Goal: Find specific page/section: Find specific page/section

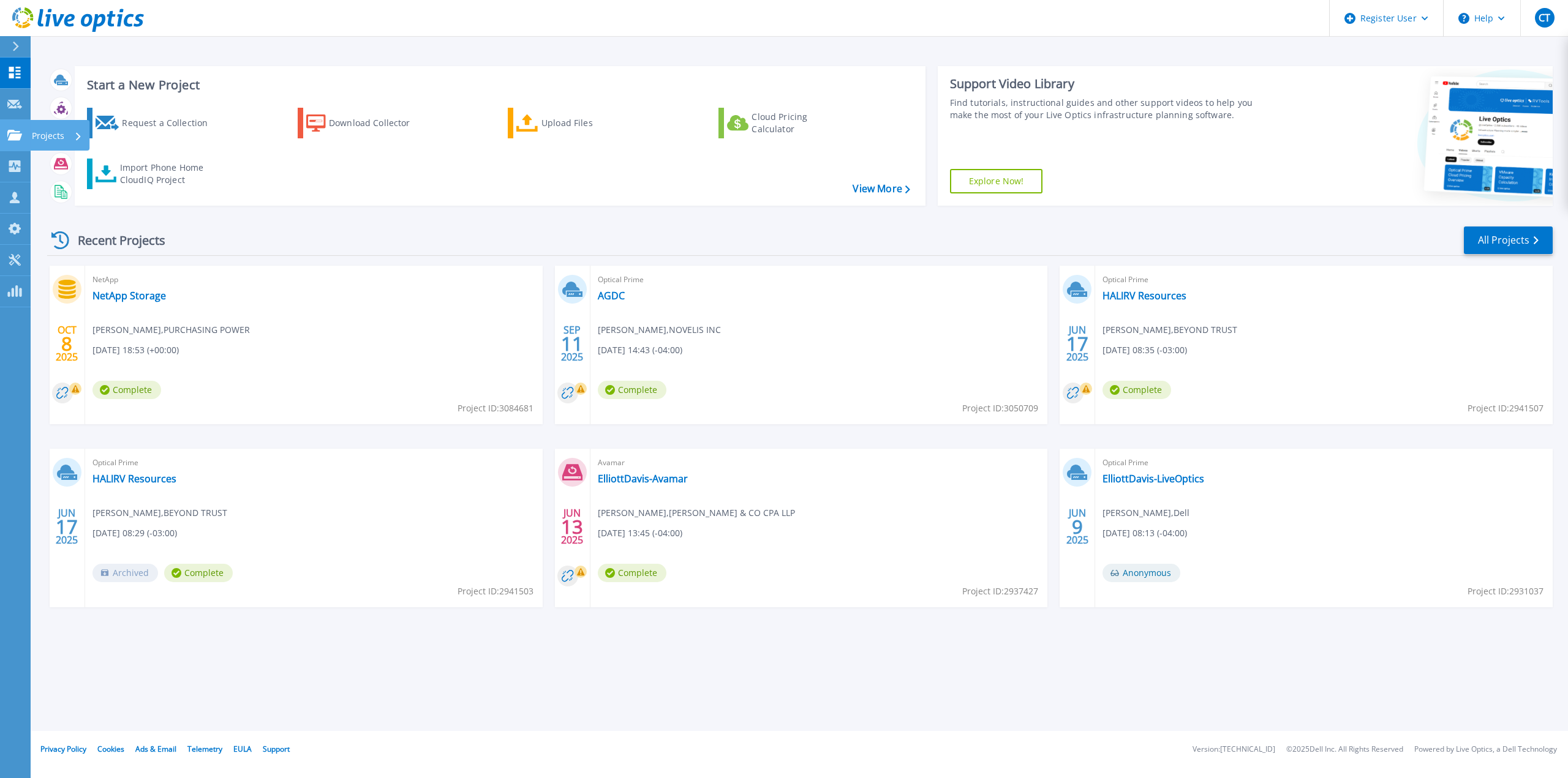
click at [9, 130] on icon at bounding box center [14, 135] width 15 height 11
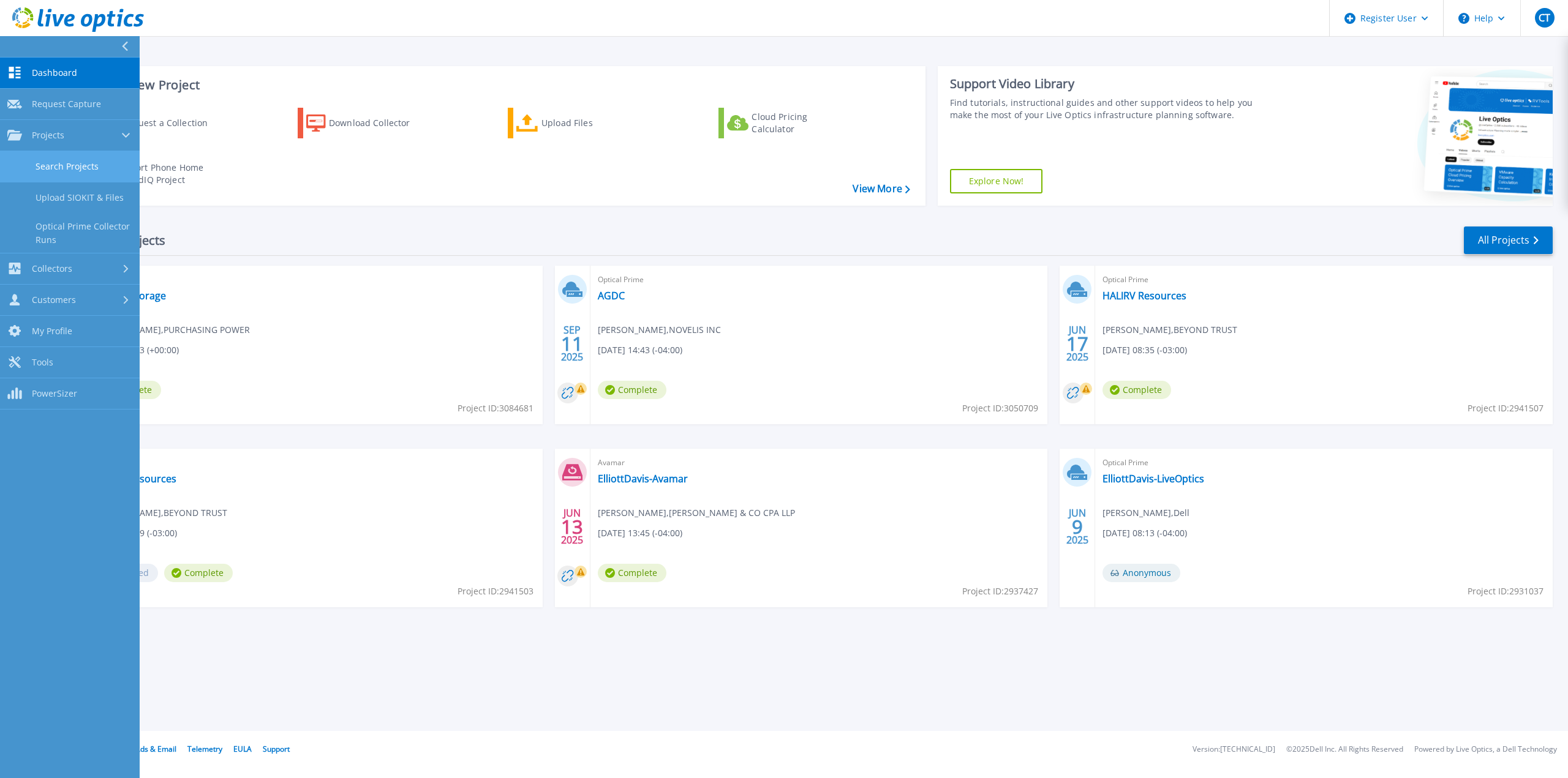
click at [45, 161] on link "Search Projects" at bounding box center [70, 167] width 140 height 31
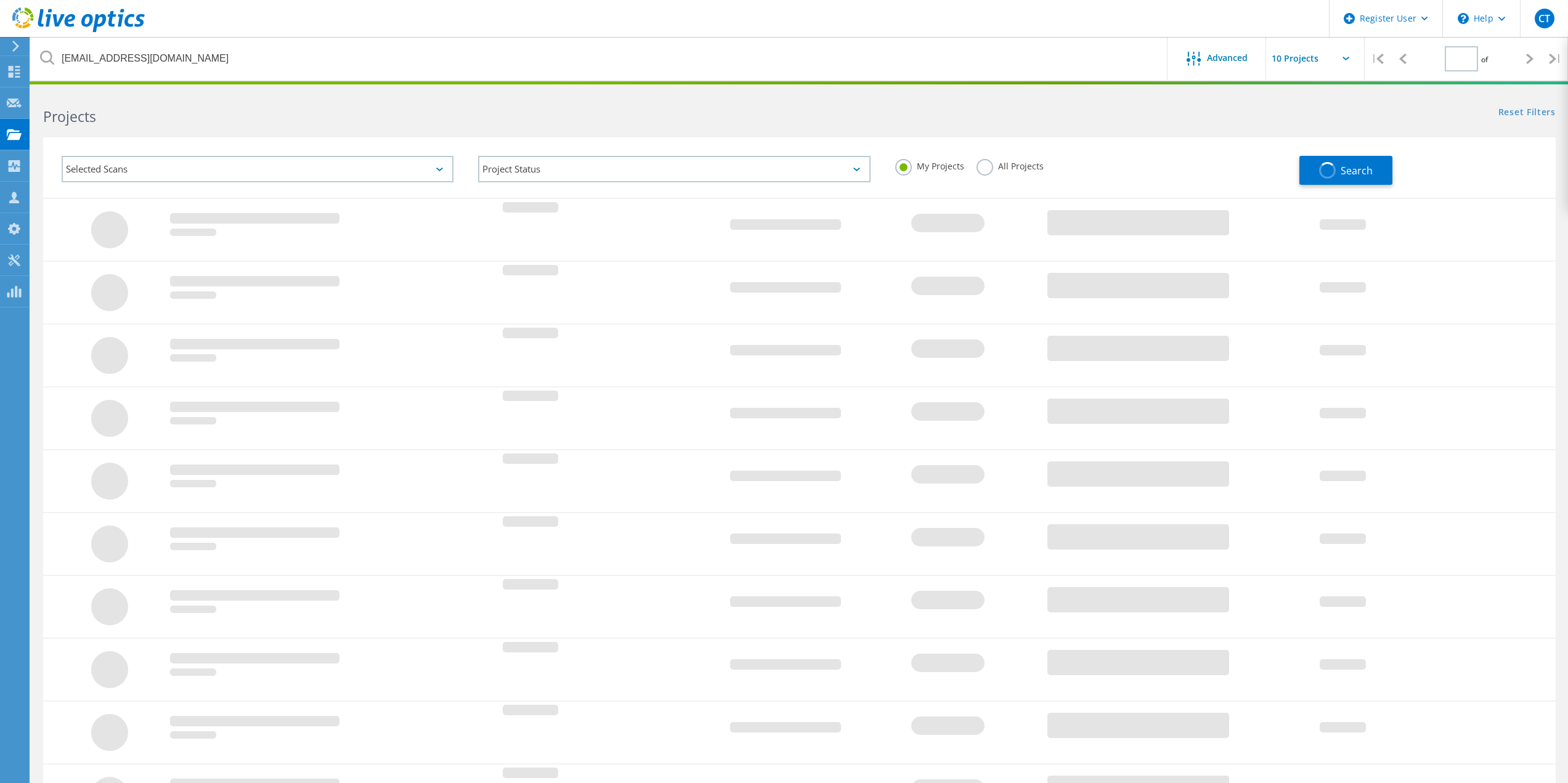
type input "1"
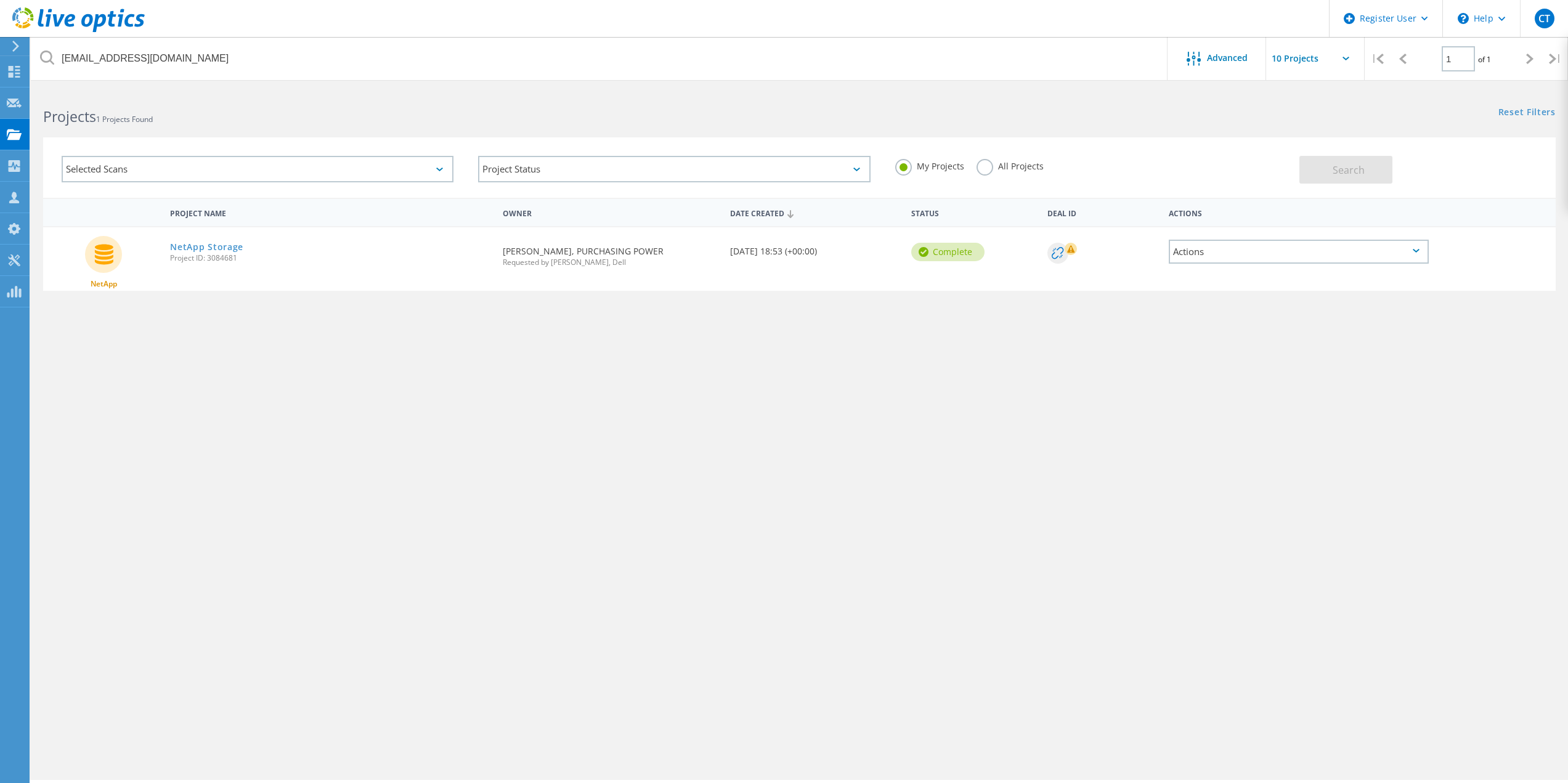
click at [1006, 162] on label "All Projects" at bounding box center [1011, 165] width 68 height 11
click at [0, 0] on input "All Projects" at bounding box center [0, 0] width 0 height 0
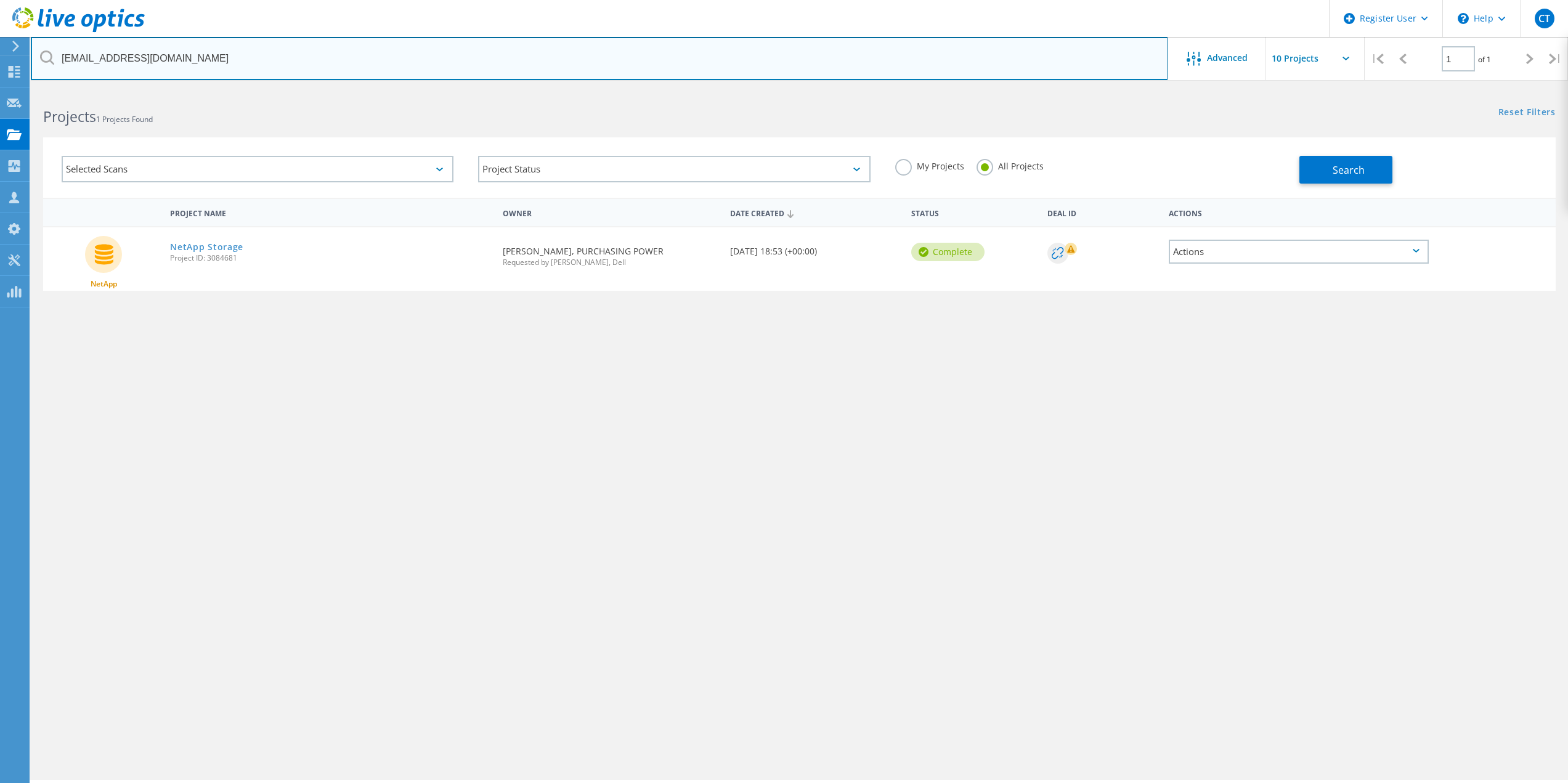
click at [259, 45] on input "[EMAIL_ADDRESS][DOMAIN_NAME]" at bounding box center [600, 58] width 1138 height 43
drag, startPoint x: 59, startPoint y: 64, endPoint x: 0, endPoint y: 63, distance: 59.0
click at [0, 89] on div "Register User \n Help Explore Helpful Articles Contact Support CT Dell User [PE…" at bounding box center [784, 453] width 1568 height 728
click at [187, 60] on input "[EMAIL_ADDRESS][DOMAIN_NAME]" at bounding box center [600, 58] width 1138 height 43
click at [204, 57] on input "[EMAIL_ADDRESS][DOMAIN_NAME]" at bounding box center [600, 58] width 1138 height 43
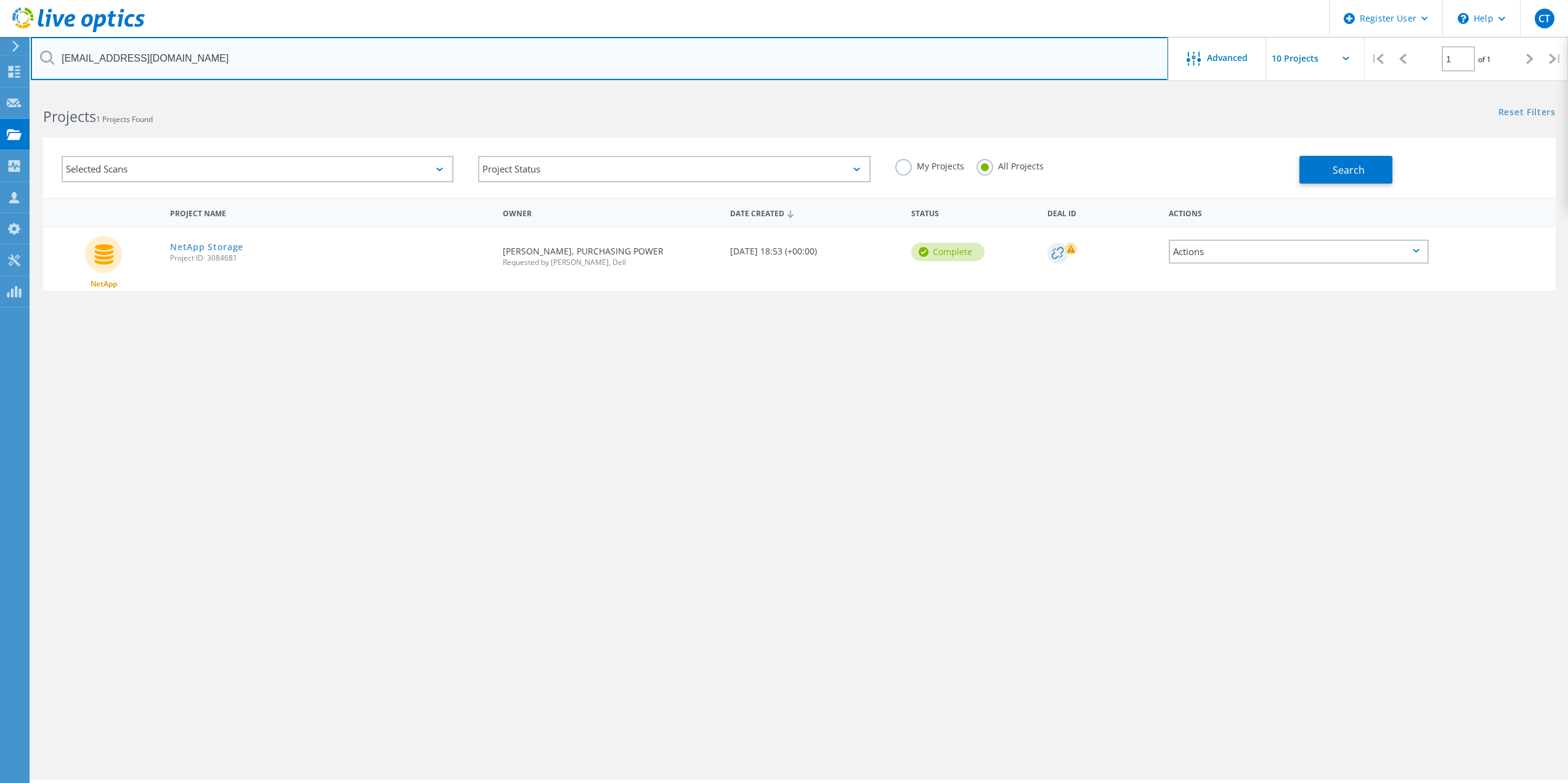
click at [204, 57] on input "[EMAIL_ADDRESS][DOMAIN_NAME]" at bounding box center [600, 58] width 1138 height 43
paste input "[PERSON_NAME].[PERSON_NAME]@wafb"
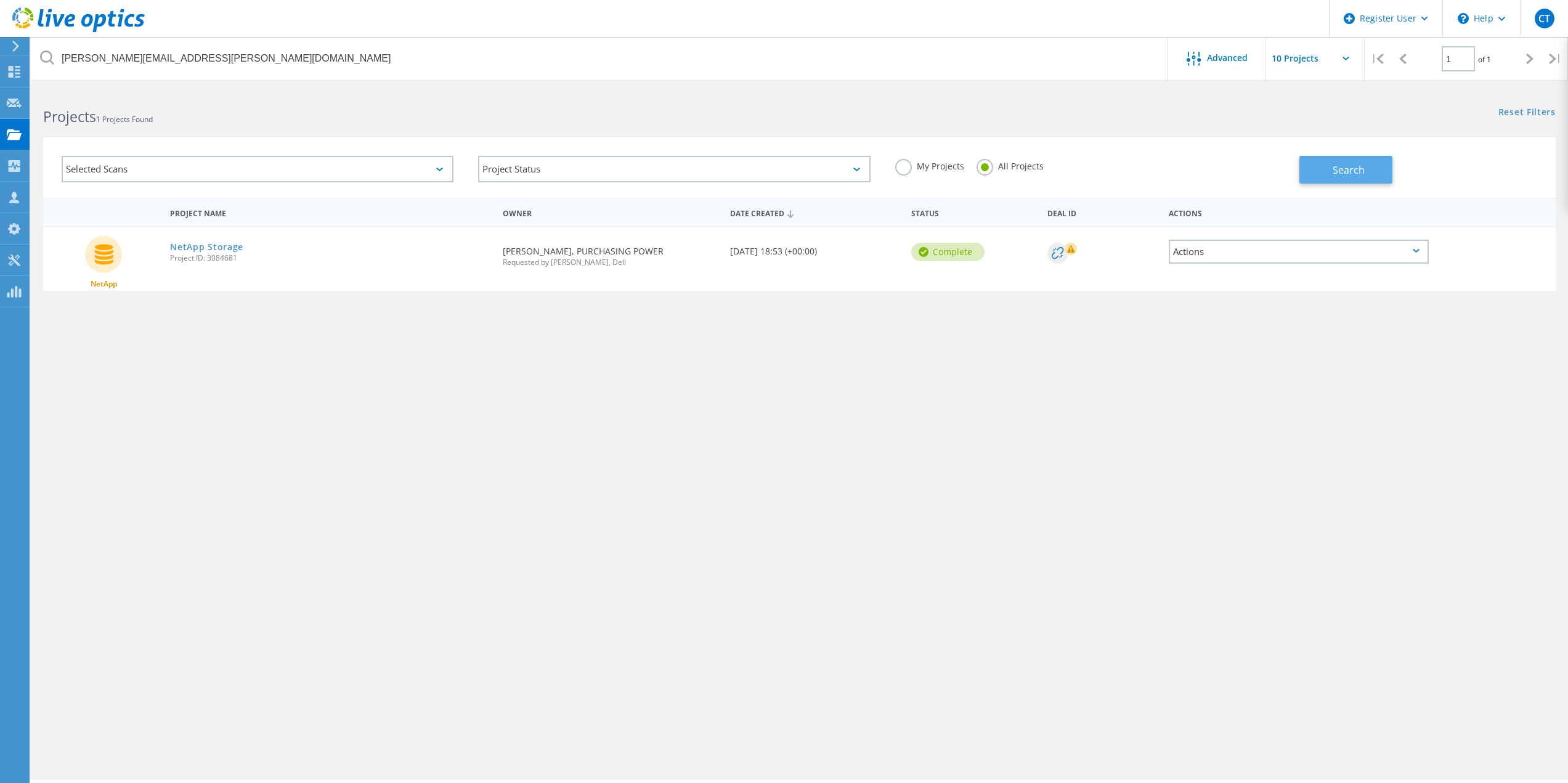
click at [1363, 175] on span "Search" at bounding box center [1349, 170] width 32 height 14
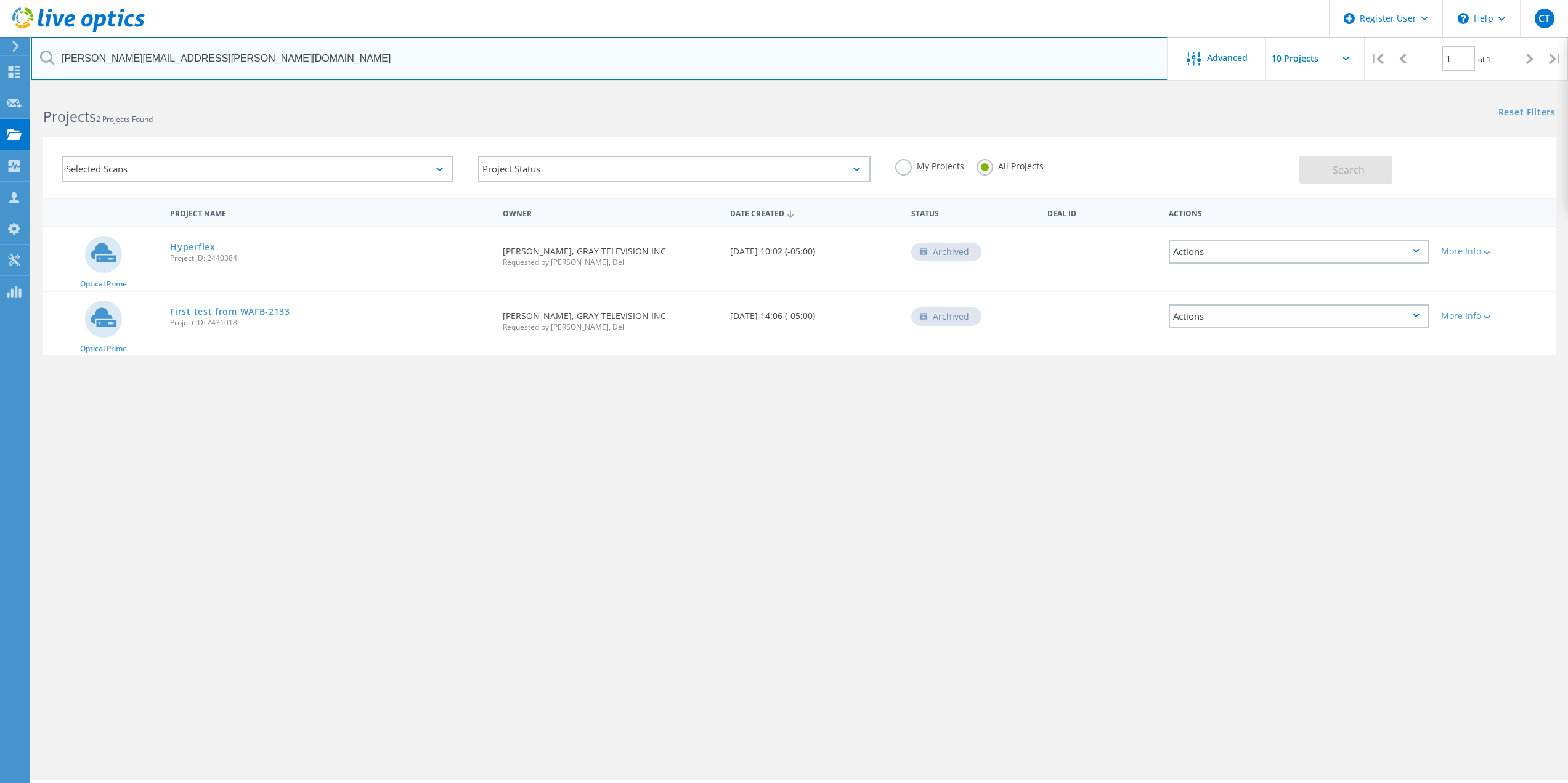
drag, startPoint x: 289, startPoint y: 69, endPoint x: 239, endPoint y: 68, distance: 50.0
click at [285, 68] on input "[PERSON_NAME][EMAIL_ADDRESS][PERSON_NAME][DOMAIN_NAME]" at bounding box center [600, 58] width 1138 height 43
drag, startPoint x: 193, startPoint y: 59, endPoint x: 0, endPoint y: 43, distance: 193.7
click at [0, 89] on div "Register User \n Help Explore Helpful Articles Contact Support CT Dell User [PE…" at bounding box center [784, 453] width 1568 height 728
click at [155, 55] on input "[PERSON_NAME][EMAIL_ADDRESS][PERSON_NAME][DOMAIN_NAME]" at bounding box center [600, 58] width 1138 height 43
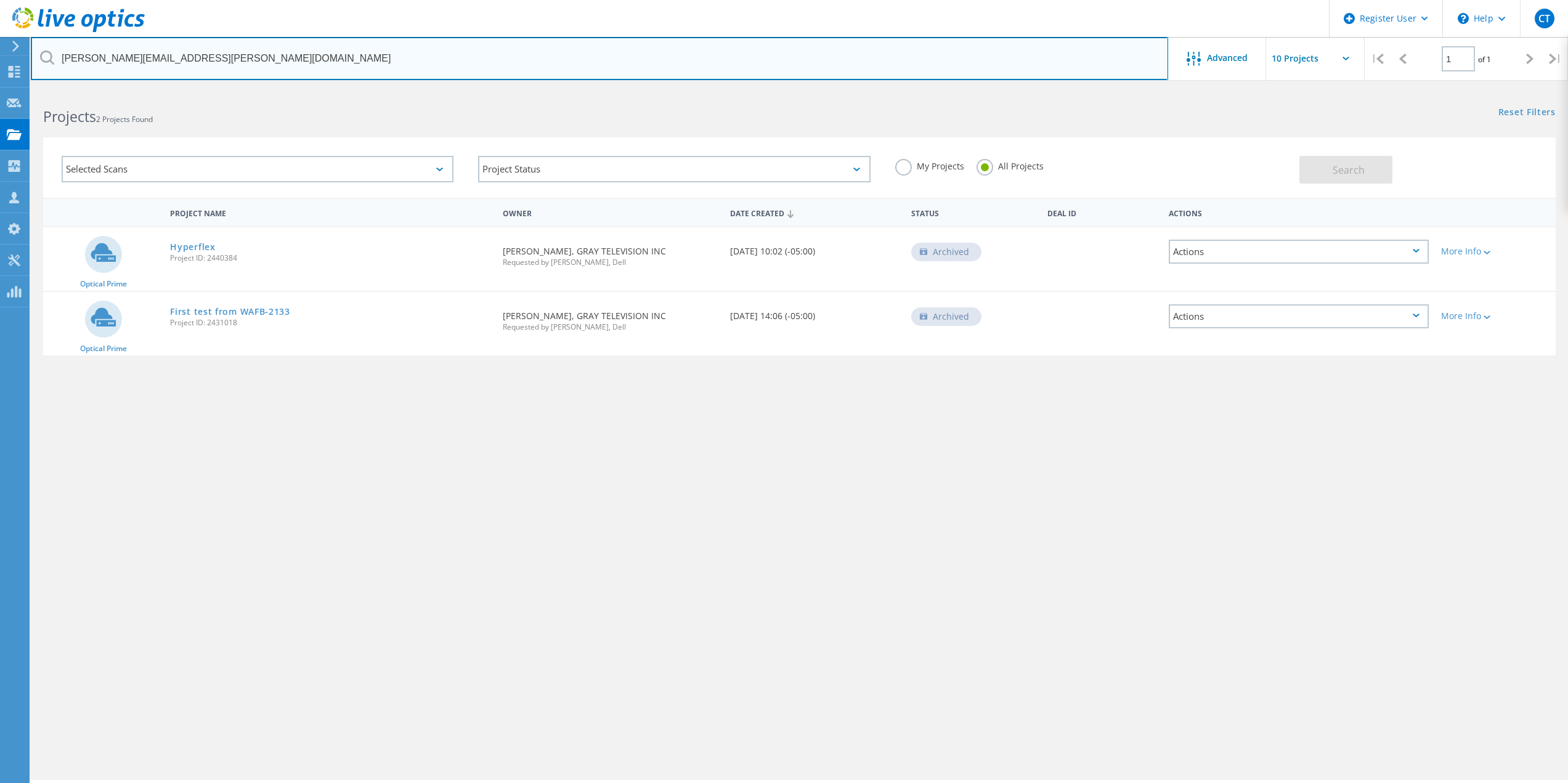
click at [155, 55] on input "[PERSON_NAME][EMAIL_ADDRESS][PERSON_NAME][DOMAIN_NAME]" at bounding box center [600, 58] width 1138 height 43
paste input "phil.[PERSON_NAME]"
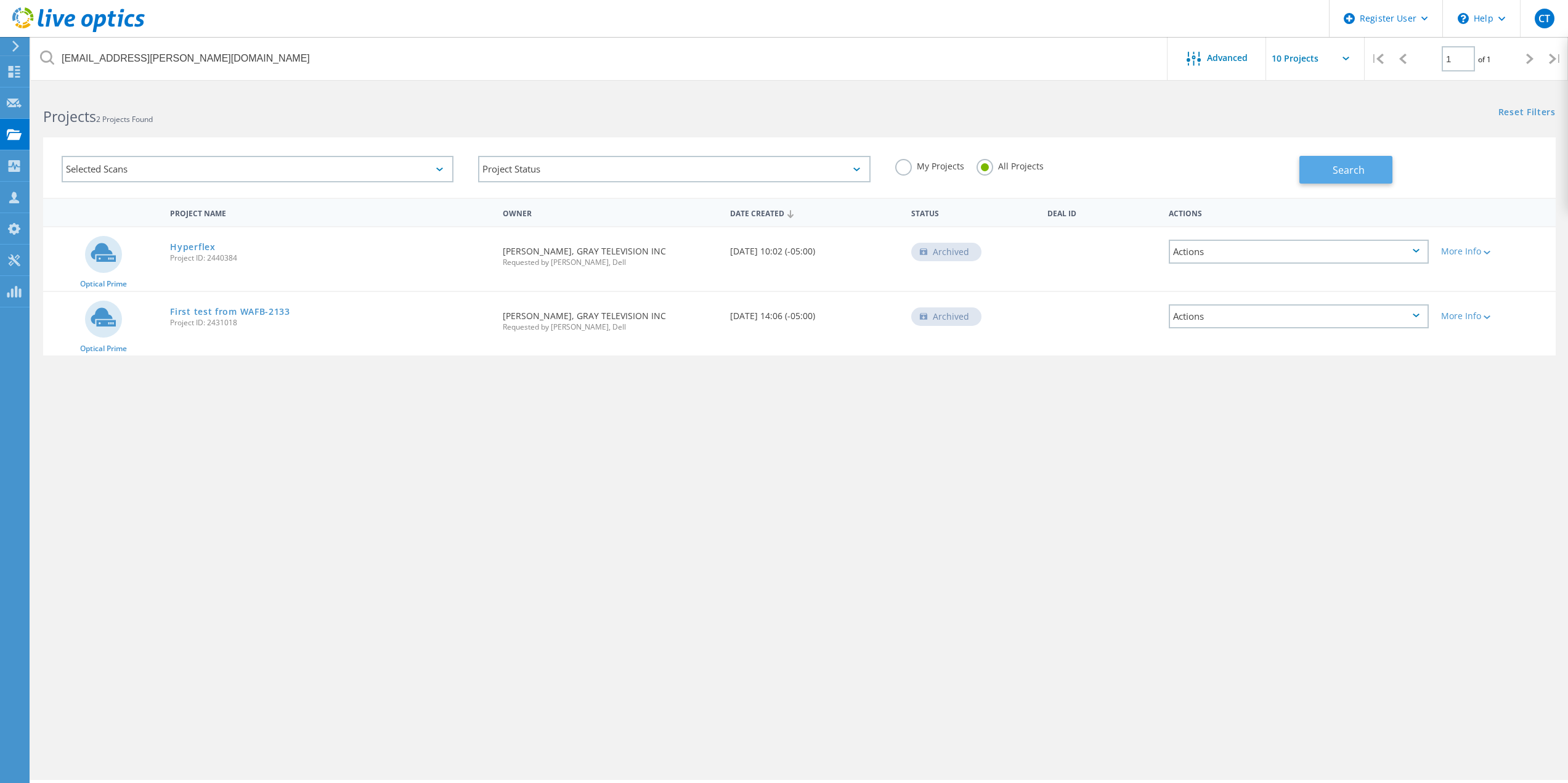
click at [1356, 176] on span "Search" at bounding box center [1349, 170] width 32 height 14
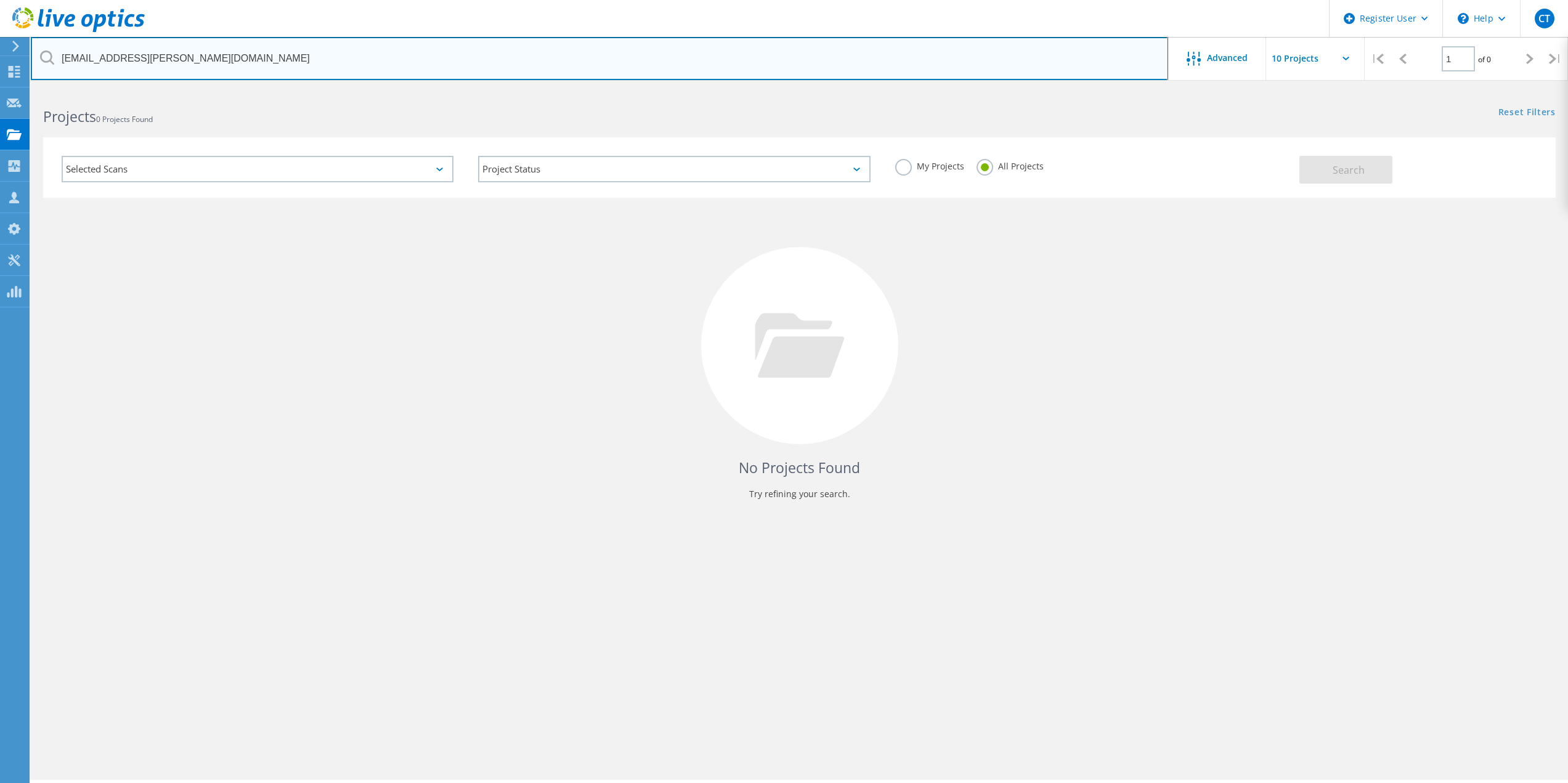
drag, startPoint x: 182, startPoint y: 52, endPoint x: 0, endPoint y: 46, distance: 182.1
click at [0, 89] on div "Register User \n Help Explore Helpful Articles Contact Support CT Dell User [PE…" at bounding box center [784, 453] width 1568 height 728
click at [228, 68] on input "[EMAIL_ADDRESS][PERSON_NAME][DOMAIN_NAME]" at bounding box center [600, 58] width 1138 height 43
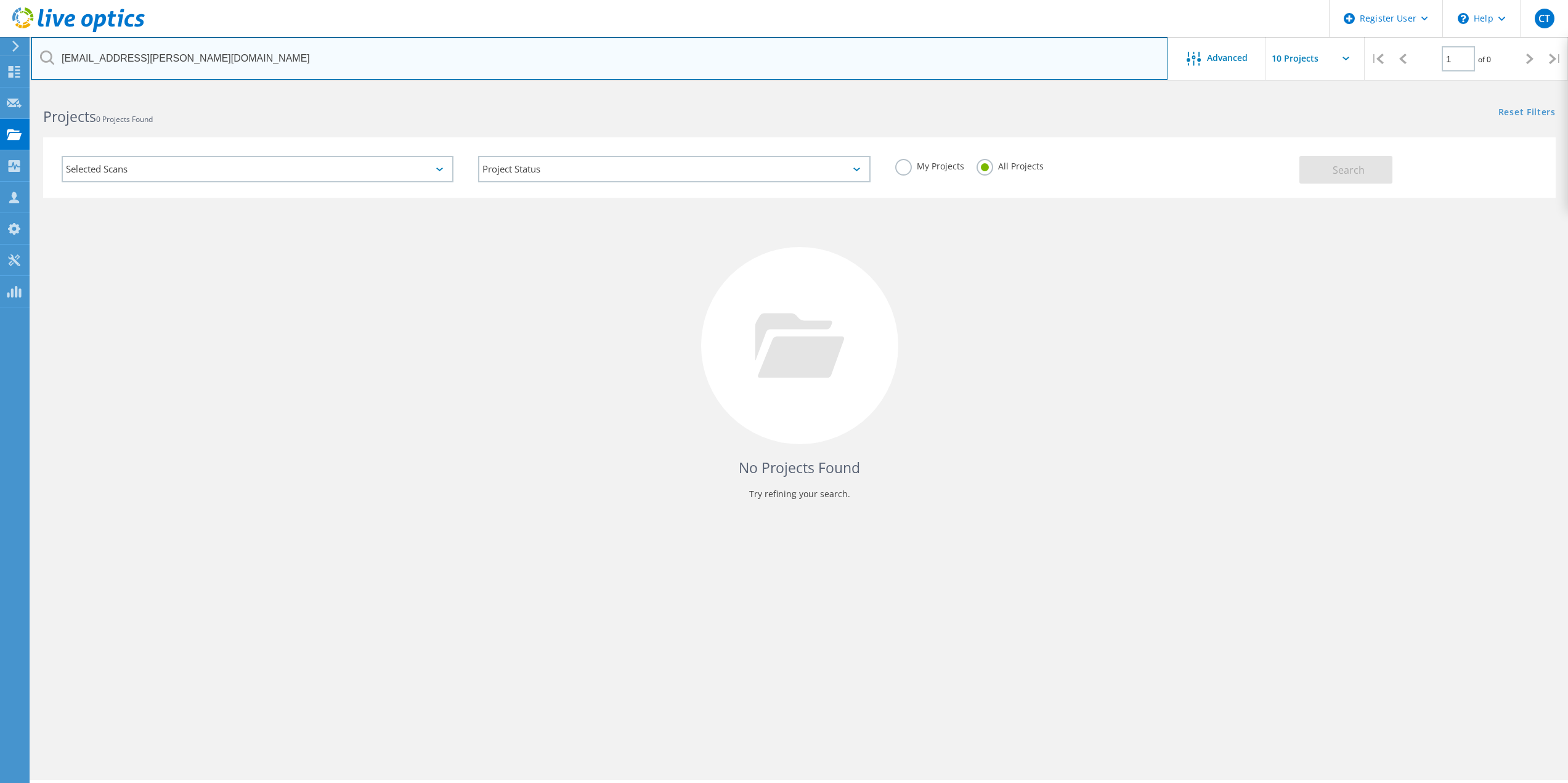
paste input "[PERSON_NAME].fols"
type input "[PERSON_NAME][EMAIL_ADDRESS][PERSON_NAME][DOMAIN_NAME]"
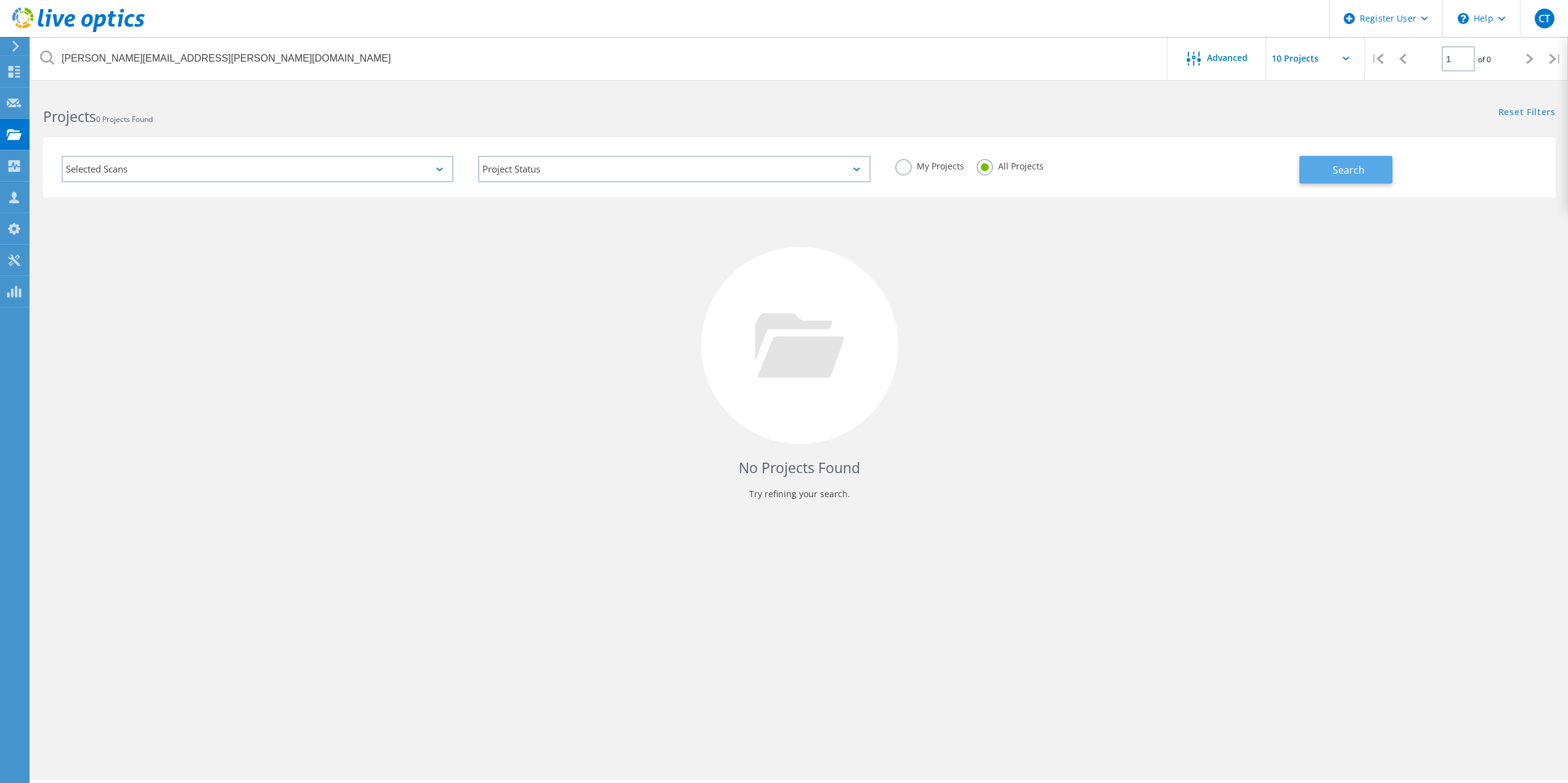
click at [1349, 160] on button "Search" at bounding box center [1346, 170] width 93 height 28
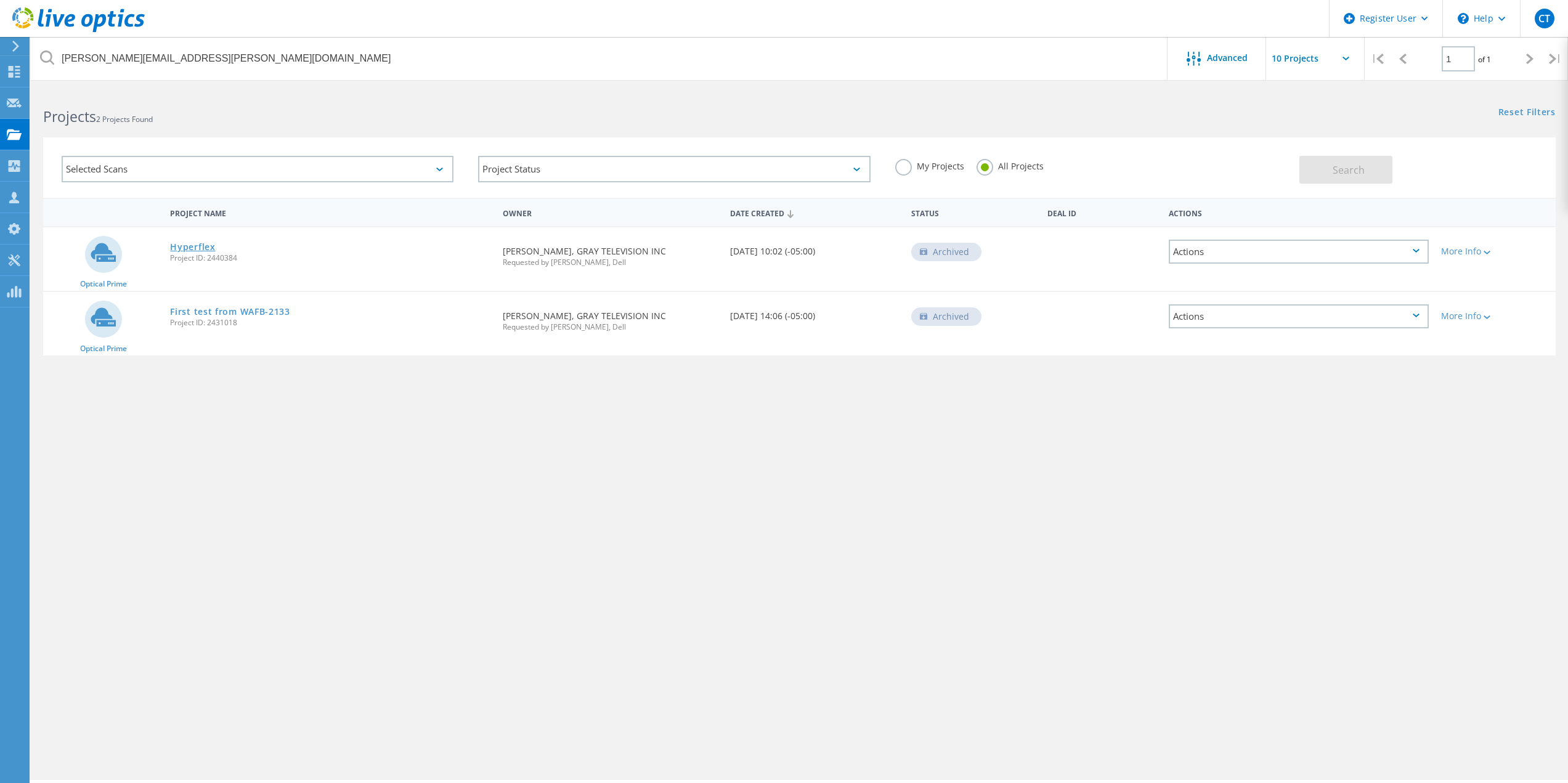
click at [197, 246] on link "Hyperflex" at bounding box center [192, 247] width 45 height 9
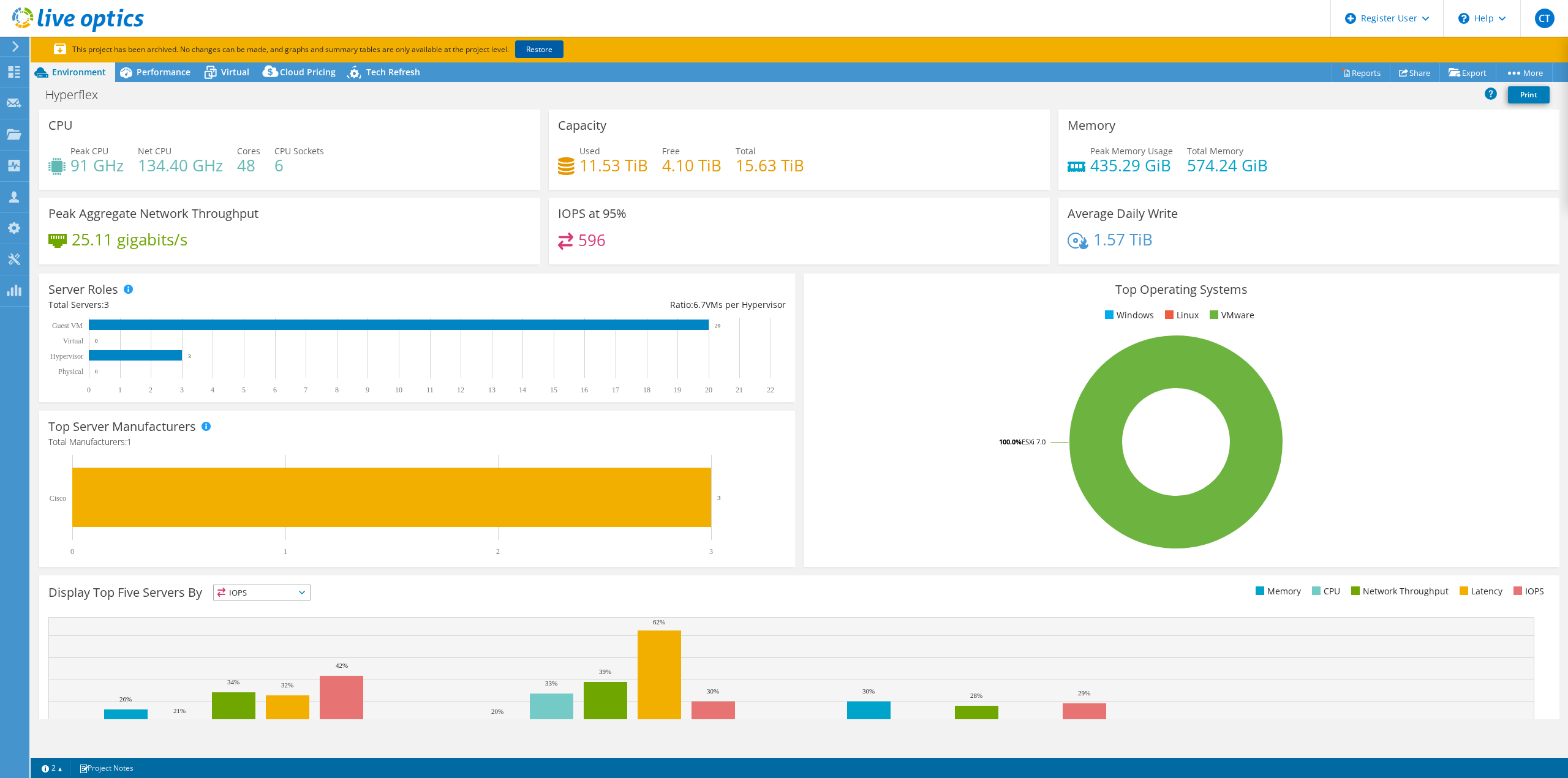
click at [556, 50] on link "Restore" at bounding box center [539, 49] width 49 height 18
